Goal: Transaction & Acquisition: Purchase product/service

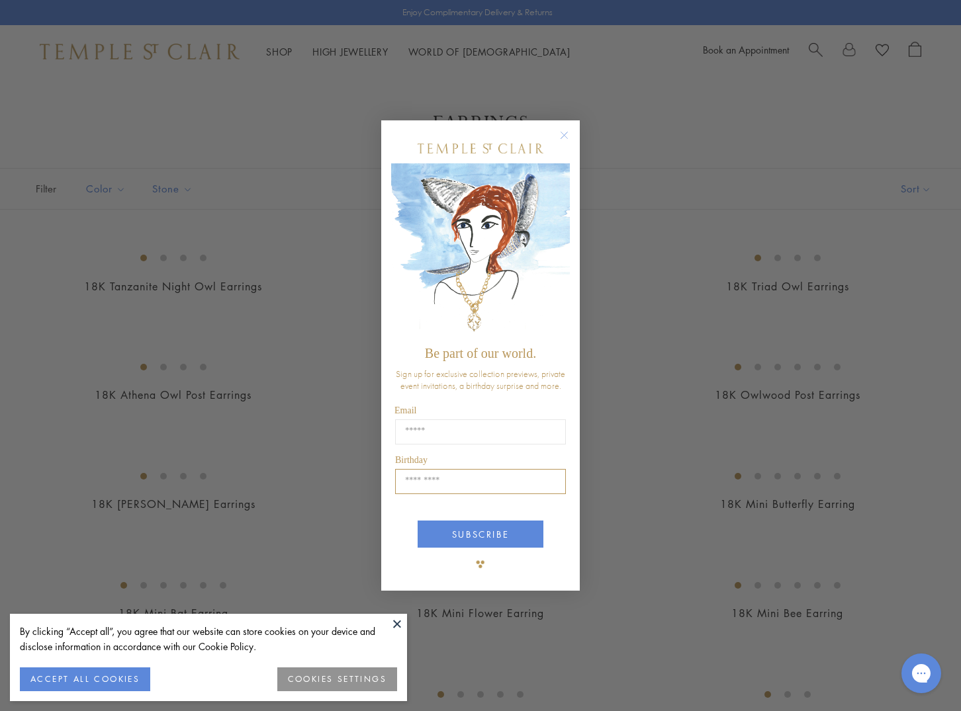
type input "**********"
type input "*****"
click at [424, 537] on button "SUBSCRIBE" at bounding box center [480, 534] width 126 height 27
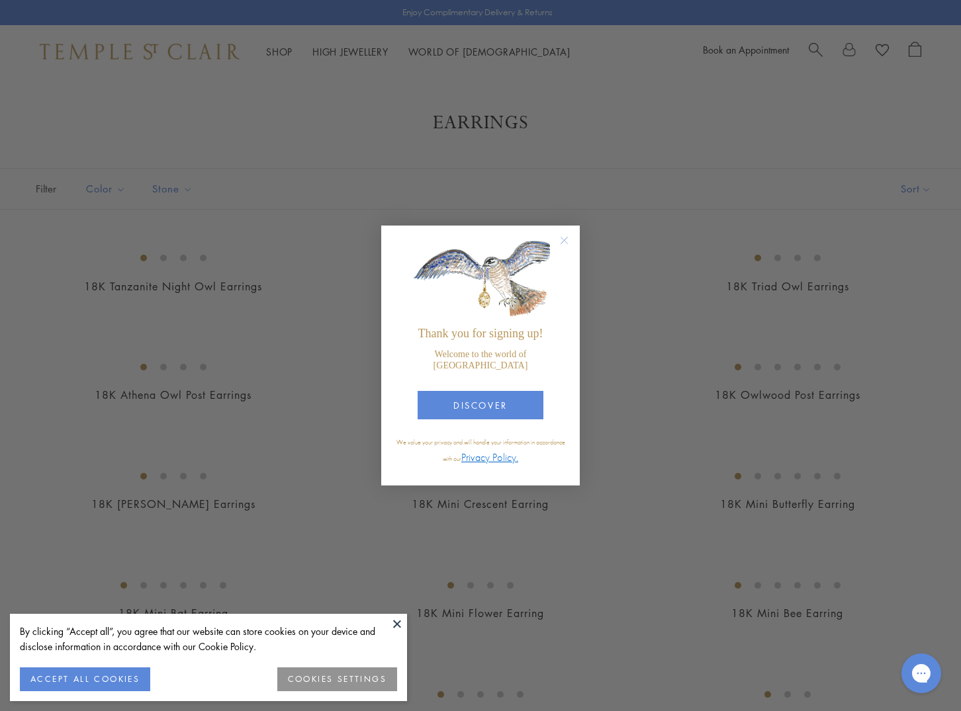
click at [558, 249] on circle "Close dialog" at bounding box center [564, 241] width 16 height 16
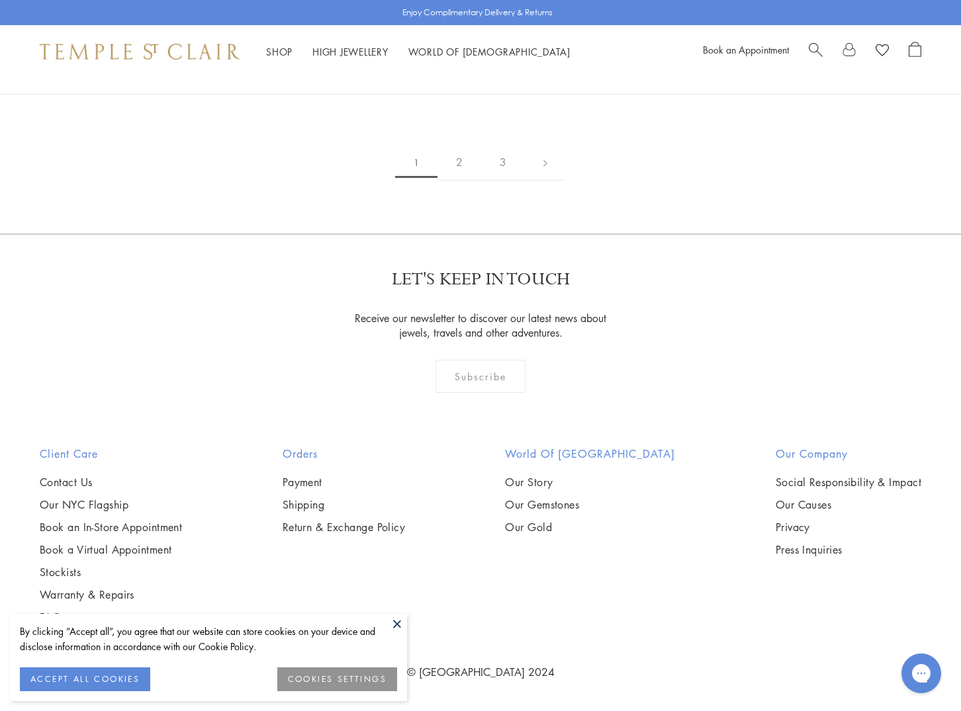
scroll to position [6608, 0]
click at [461, 181] on link "2" at bounding box center [459, 162] width 44 height 36
click at [523, 181] on link "3" at bounding box center [524, 162] width 44 height 36
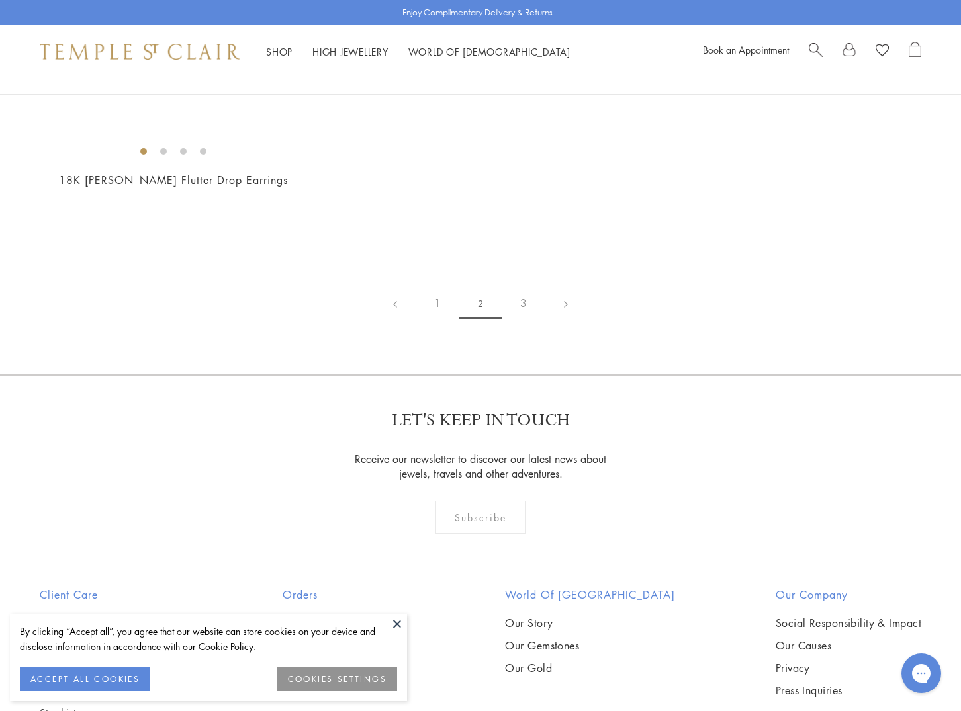
scroll to position [1865, 0]
click at [0, 0] on img at bounding box center [0, 0] width 0 height 0
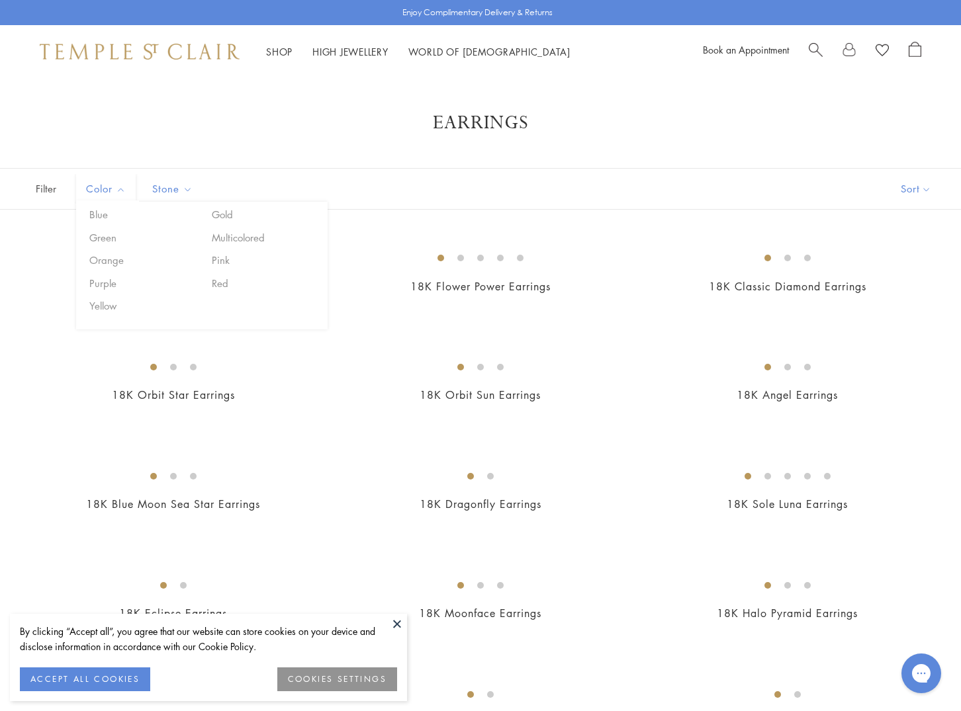
scroll to position [0, 0]
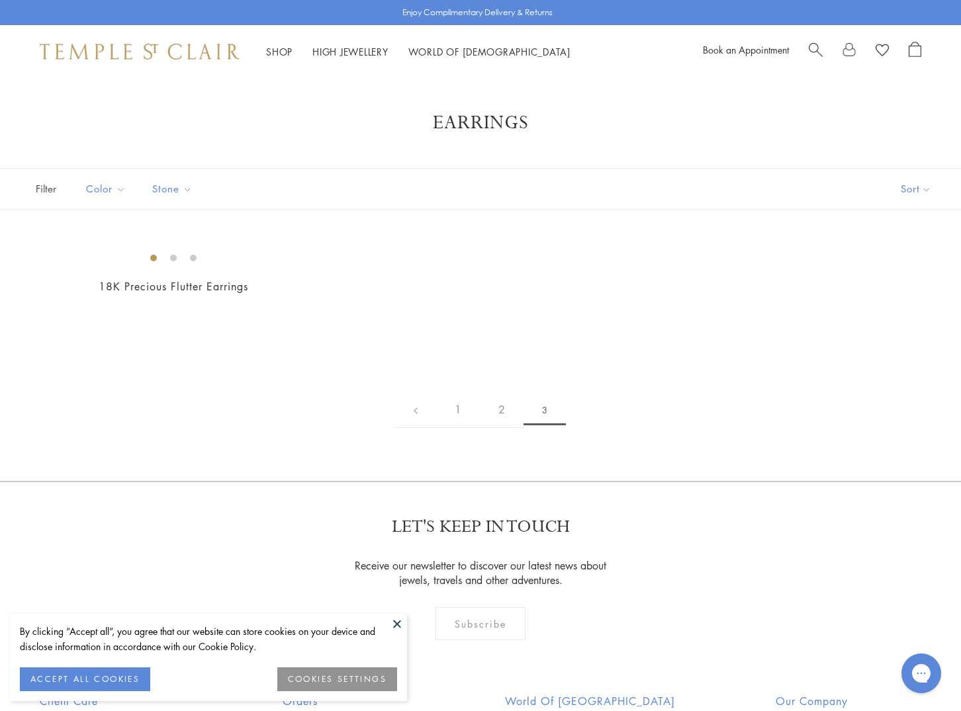
scroll to position [3, 0]
